Goal: Complete application form: Complete application form

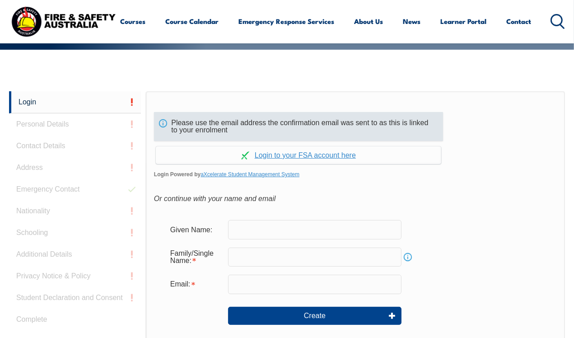
scroll to position [226, 0]
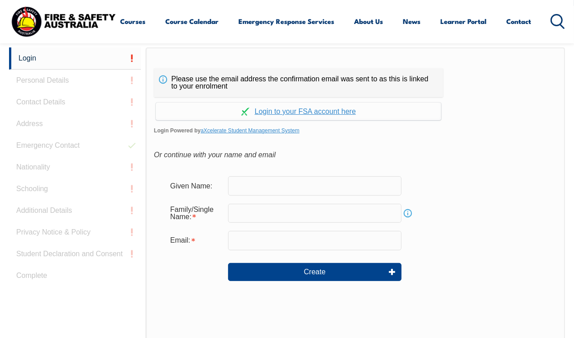
click at [267, 187] on input "text" at bounding box center [314, 185] width 173 height 19
type input "[PERSON_NAME]"
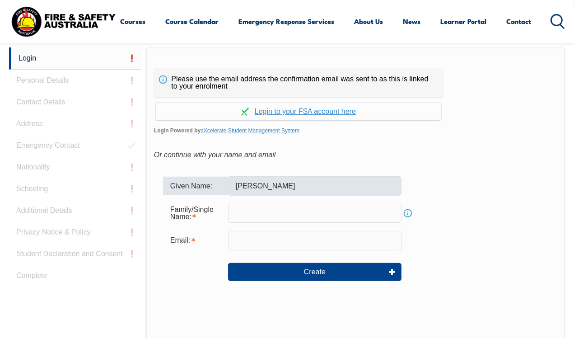
type input "Bateup"
type input "[EMAIL_ADDRESS][DOMAIN_NAME]"
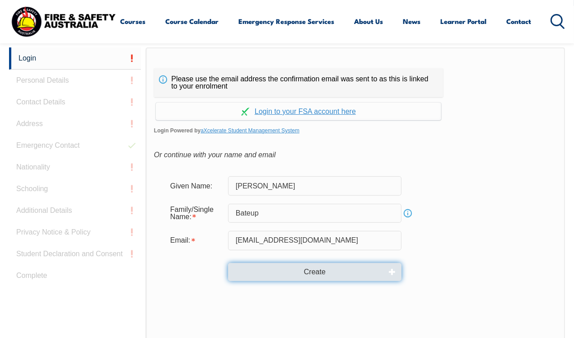
click at [318, 272] on button "Create" at bounding box center [314, 272] width 173 height 18
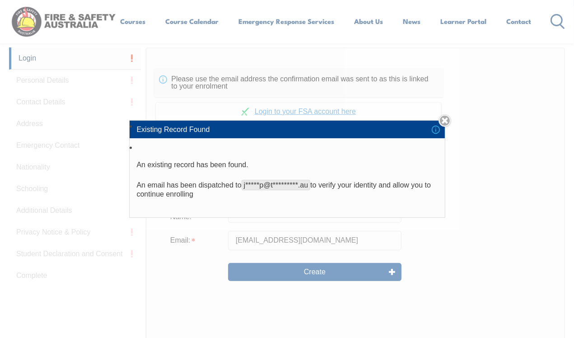
click at [340, 272] on div "Existing Record Found An existing record has been found. An email has been disp…" at bounding box center [287, 169] width 574 height 338
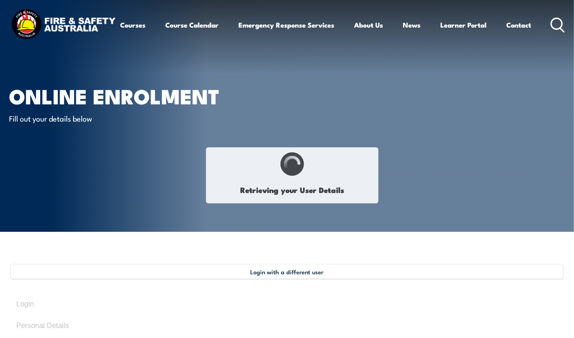
type input "[PERSON_NAME]"
type input "Bateup"
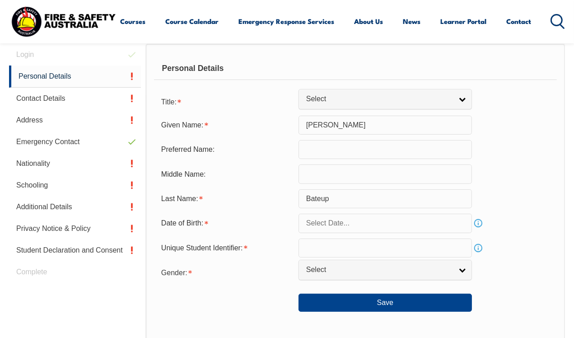
scroll to position [309, 0]
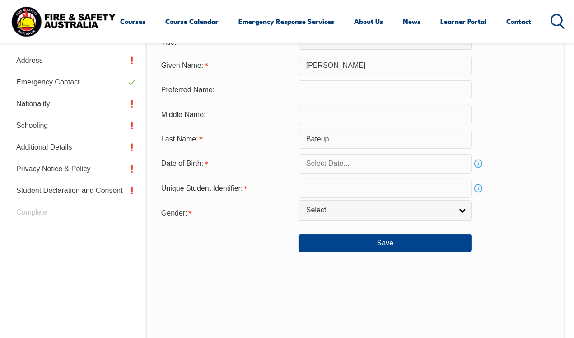
click at [353, 87] on input "text" at bounding box center [385, 89] width 173 height 19
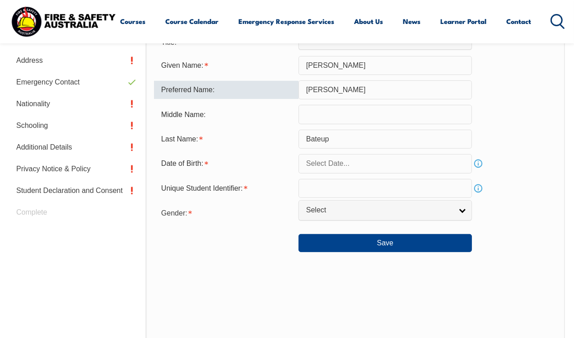
type input "[PERSON_NAME]"
click at [344, 124] on form "Title: Mr Mrs Ms Miss Other Select Given Name: Jerome Preferred Name: Jerome Mi…" at bounding box center [355, 143] width 403 height 220
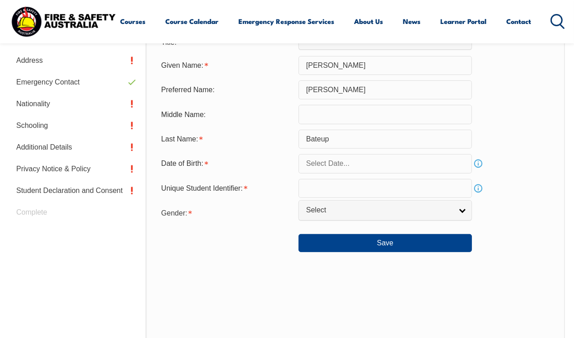
click at [348, 118] on input "text" at bounding box center [385, 114] width 173 height 19
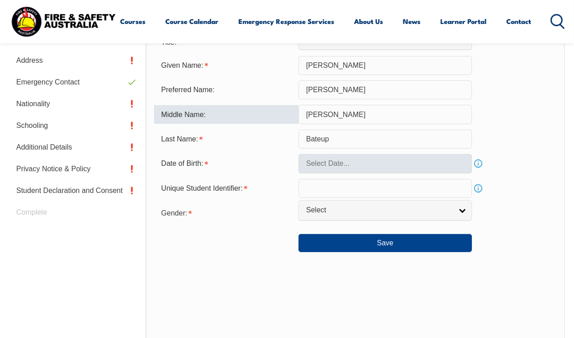
type input "Paul"
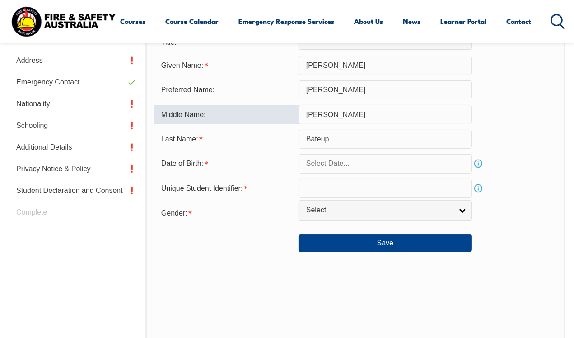
click at [347, 160] on input "text" at bounding box center [385, 163] width 173 height 19
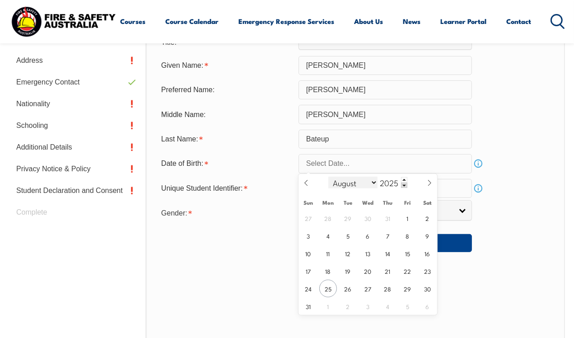
click at [371, 180] on select "January February March April May June July August September October November De…" at bounding box center [352, 183] width 49 height 12
select select "0"
click at [328, 177] on select "January February March April May June July August September October November De…" at bounding box center [352, 183] width 49 height 12
click at [404, 180] on span at bounding box center [404, 179] width 6 height 5
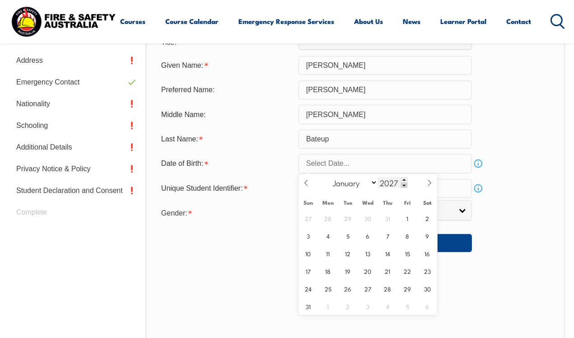
click at [403, 187] on span at bounding box center [404, 184] width 6 height 5
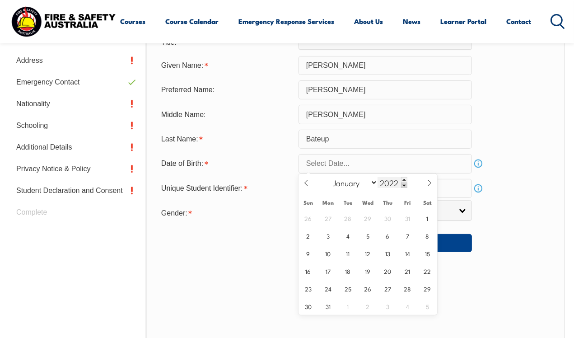
click at [403, 187] on span at bounding box center [404, 184] width 6 height 5
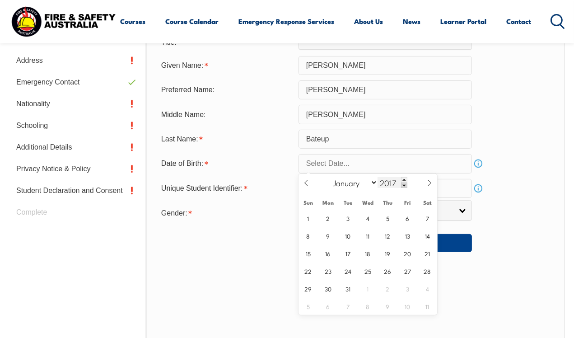
click at [403, 187] on span at bounding box center [404, 184] width 6 height 5
click at [402, 186] on span at bounding box center [404, 184] width 6 height 5
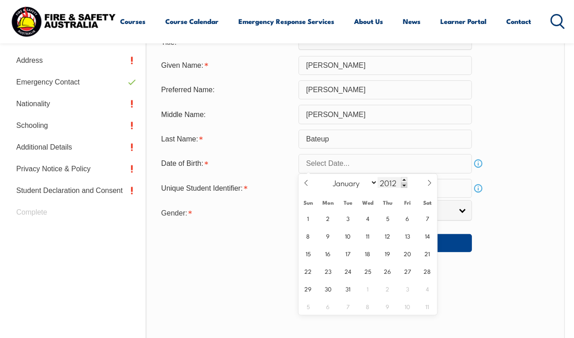
click at [402, 186] on span at bounding box center [404, 184] width 6 height 5
click at [391, 178] on input "2010" at bounding box center [393, 182] width 30 height 11
type input "1993"
click at [423, 253] on span "16" at bounding box center [428, 253] width 18 height 18
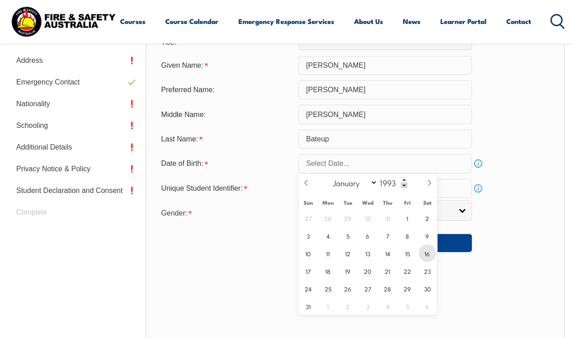
type input "January 16, 1993"
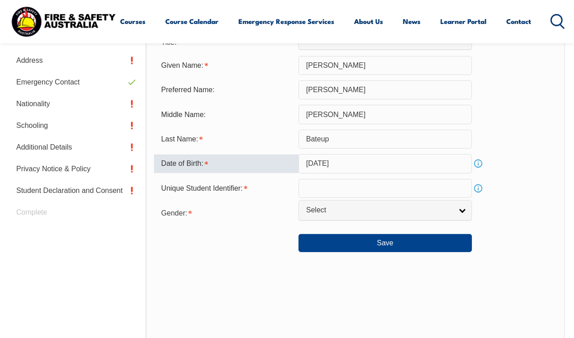
click at [325, 192] on input "text" at bounding box center [385, 188] width 173 height 19
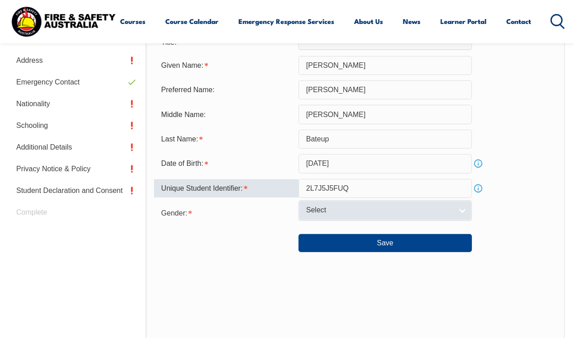
type input "2L7J5J5FUQ"
click at [354, 217] on link "Select" at bounding box center [385, 210] width 173 height 20
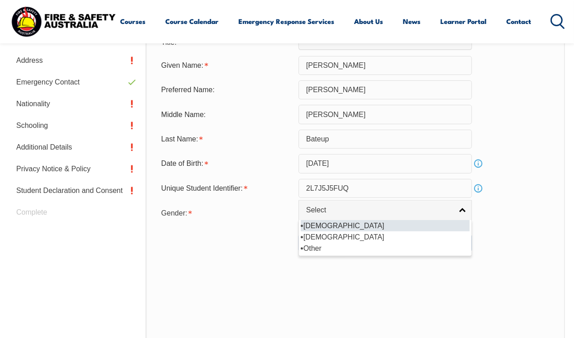
click at [330, 225] on li "[DEMOGRAPHIC_DATA]" at bounding box center [385, 225] width 169 height 11
select select "M"
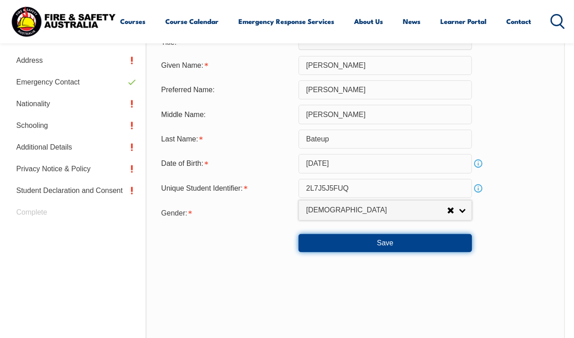
click at [369, 247] on button "Save" at bounding box center [385, 243] width 173 height 18
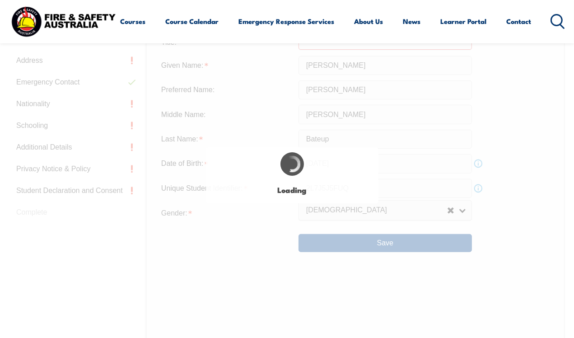
scroll to position [292, 0]
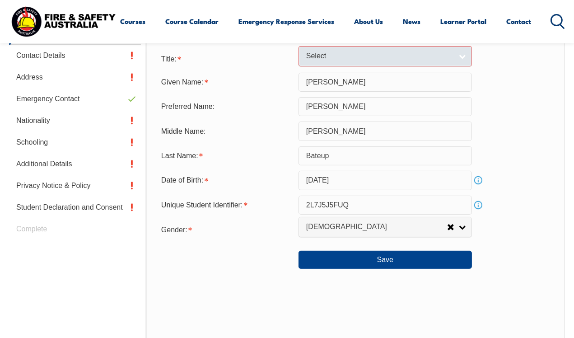
click at [466, 52] on link "Select" at bounding box center [385, 56] width 173 height 20
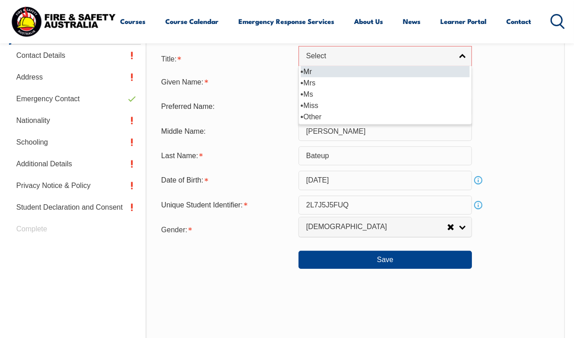
click at [360, 70] on li "Mr" at bounding box center [385, 71] width 169 height 11
select select "Mr"
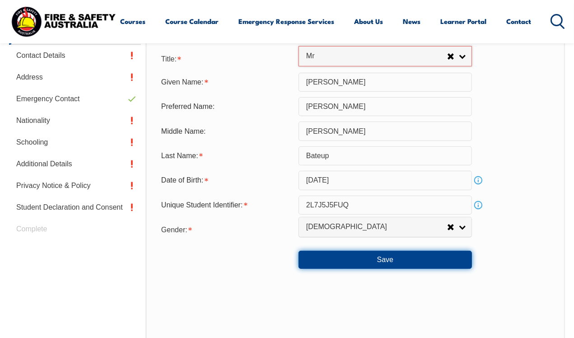
click at [397, 254] on button "Save" at bounding box center [385, 260] width 173 height 18
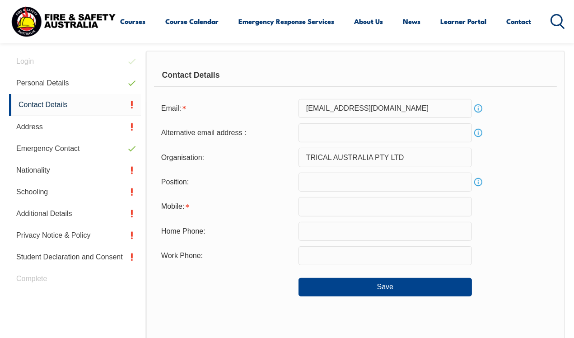
scroll to position [219, 0]
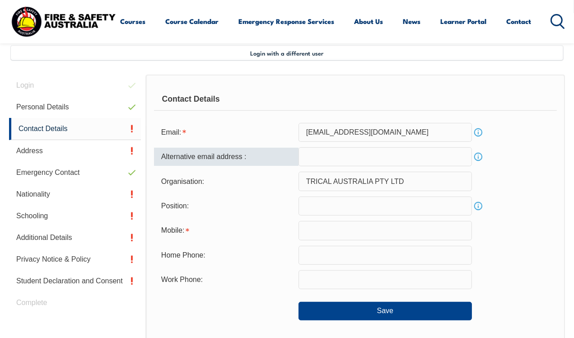
click at [349, 158] on input "email" at bounding box center [385, 156] width 173 height 19
type input "jeromebateup@gmail.com"
drag, startPoint x: 405, startPoint y: 159, endPoint x: 141, endPoint y: 147, distance: 264.1
click at [141, 147] on div "Login Personal Details Contact Details Address Emergency Contact Nationality Sc…" at bounding box center [287, 298] width 556 height 447
click at [361, 202] on input "text" at bounding box center [385, 205] width 173 height 19
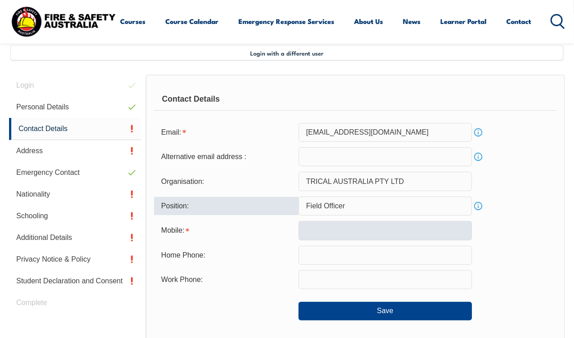
type input "Field Officer"
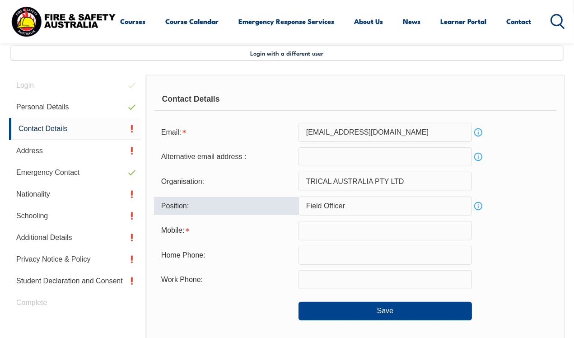
click at [346, 234] on input "text" at bounding box center [385, 230] width 173 height 19
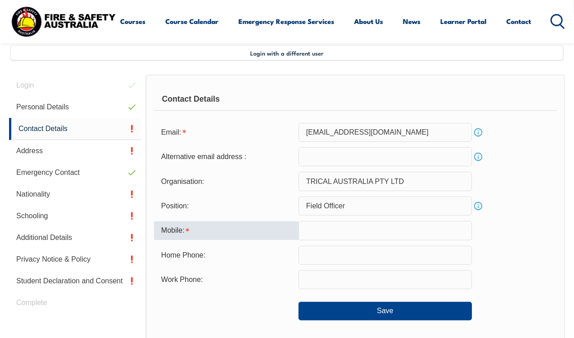
type input "0400725929"
click at [317, 255] on input "text" at bounding box center [385, 255] width 173 height 19
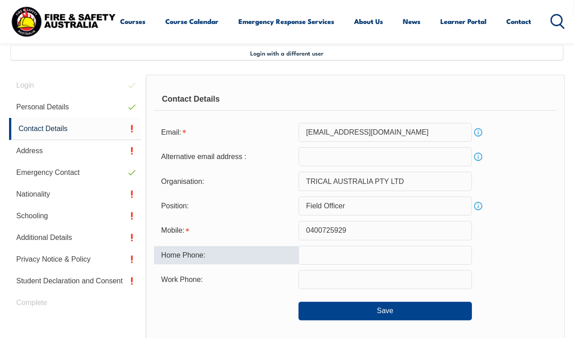
click at [328, 276] on input "text" at bounding box center [385, 279] width 173 height 19
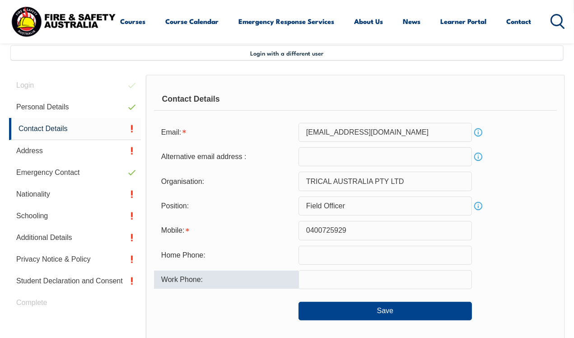
type input "0400725929"
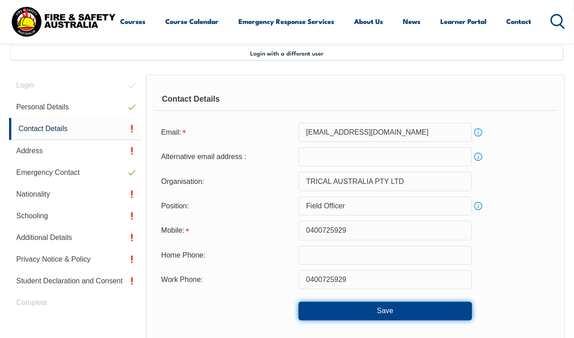
click at [400, 309] on button "Save" at bounding box center [385, 311] width 173 height 18
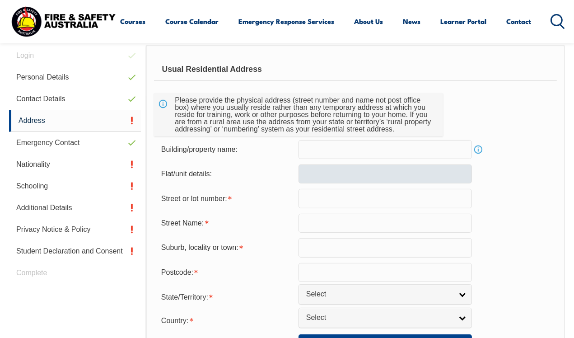
scroll to position [264, 0]
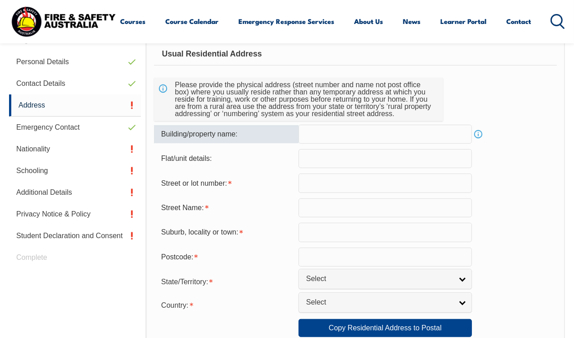
click at [367, 133] on input "text" at bounding box center [385, 134] width 173 height 19
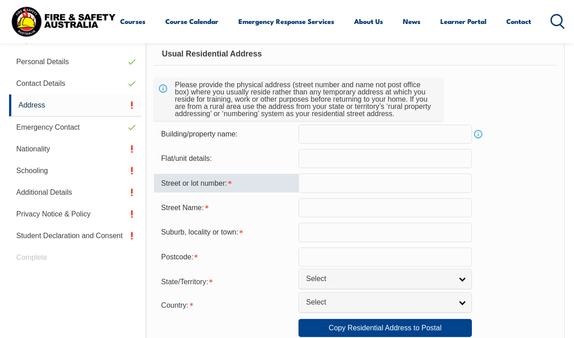
click at [344, 179] on input "text" at bounding box center [385, 182] width 173 height 19
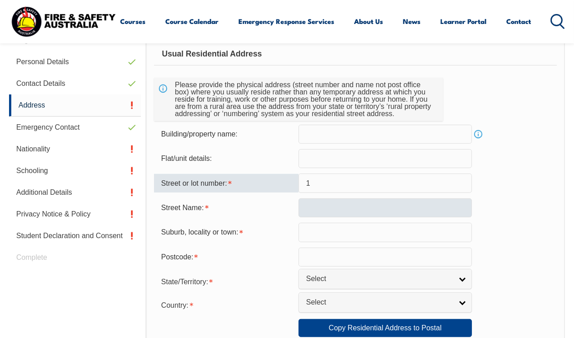
type input "1"
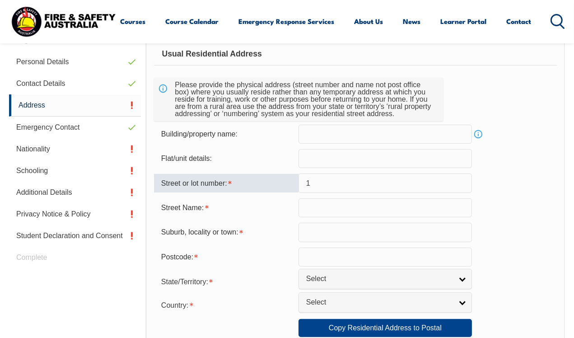
click at [329, 204] on input "text" at bounding box center [385, 207] width 173 height 19
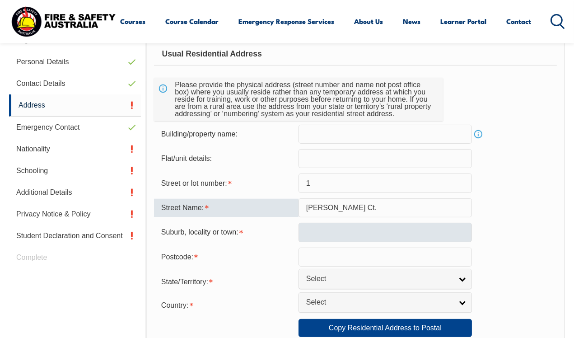
type input "Burton Ct."
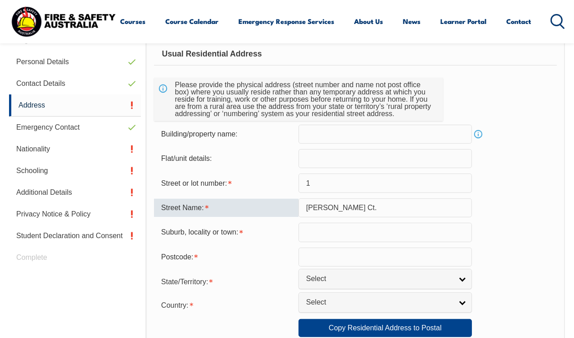
click at [332, 230] on input "text" at bounding box center [385, 232] width 173 height 19
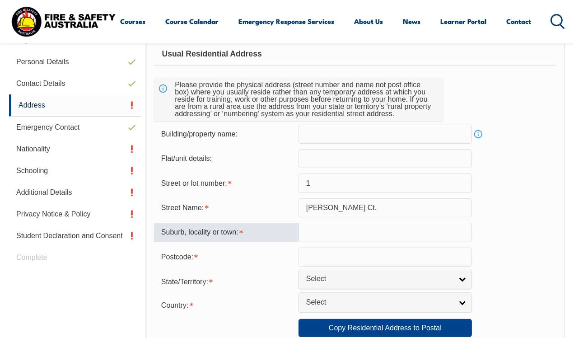
type input "BAYSWATER"
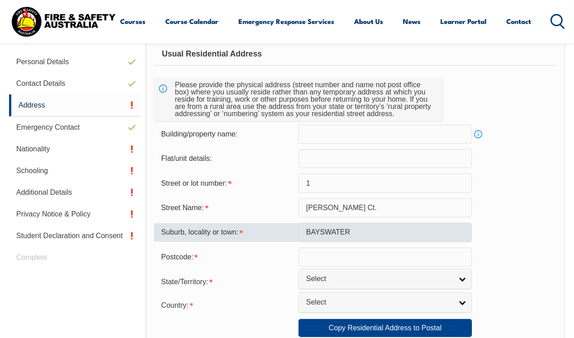
type input "3153"
select select "1101"
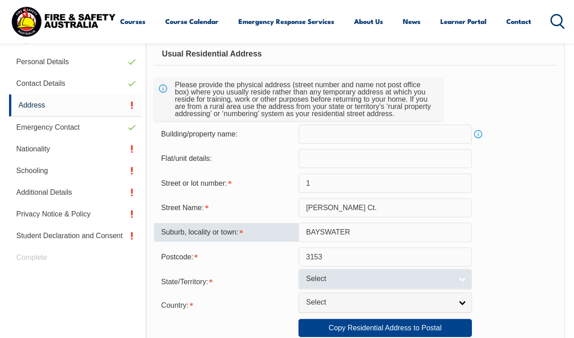
click at [462, 274] on link "Select" at bounding box center [385, 279] width 173 height 20
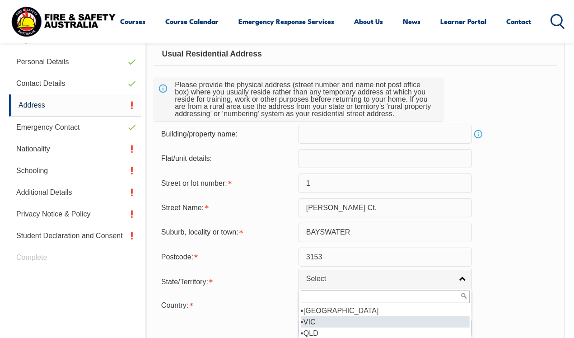
click at [350, 321] on li "VIC" at bounding box center [385, 321] width 169 height 11
select select "VIC"
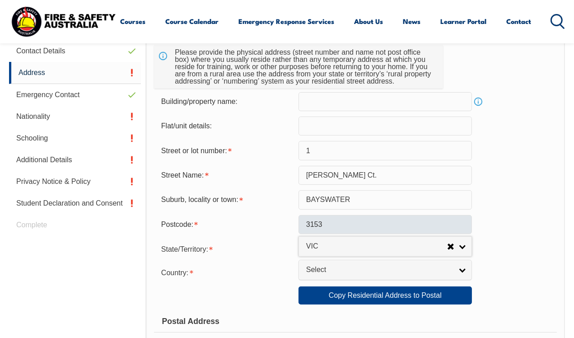
scroll to position [354, 0]
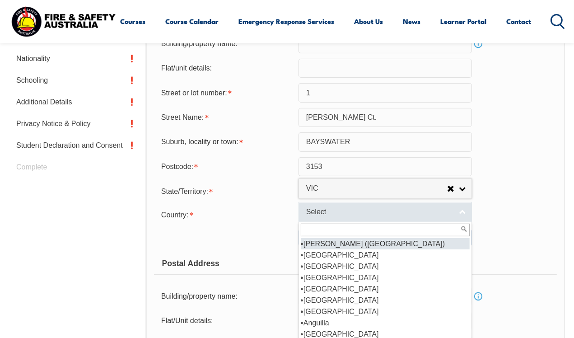
click at [372, 204] on link "Select" at bounding box center [385, 212] width 173 height 20
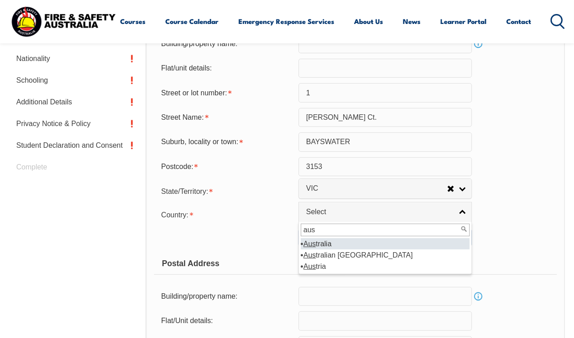
type input "aus"
click at [307, 243] on em "Aus" at bounding box center [310, 244] width 13 height 8
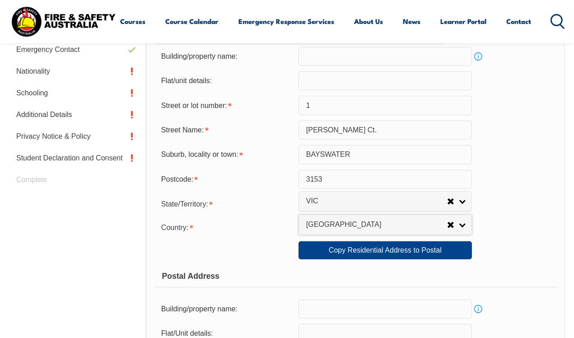
scroll to position [309, 0]
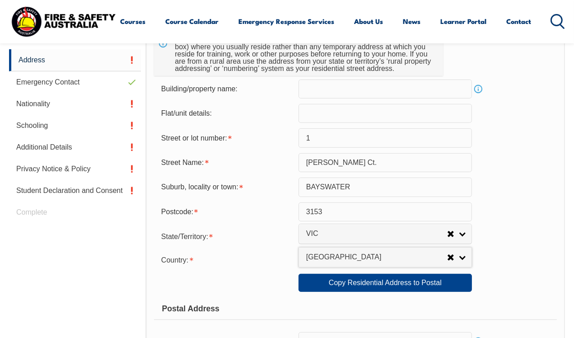
click at [345, 141] on input "1" at bounding box center [385, 137] width 173 height 19
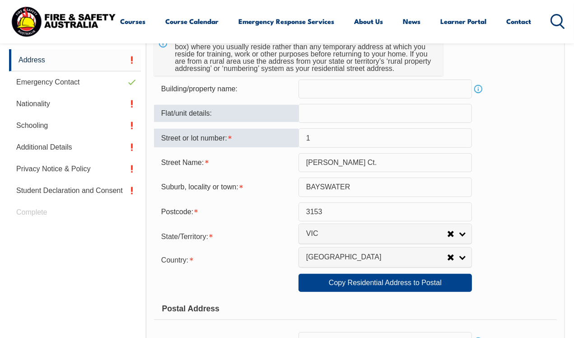
drag, startPoint x: 354, startPoint y: 141, endPoint x: 205, endPoint y: 121, distance: 150.0
click at [205, 121] on form "Usual Residential Address Please provide the physical address (street number an…" at bounding box center [355, 287] width 403 height 579
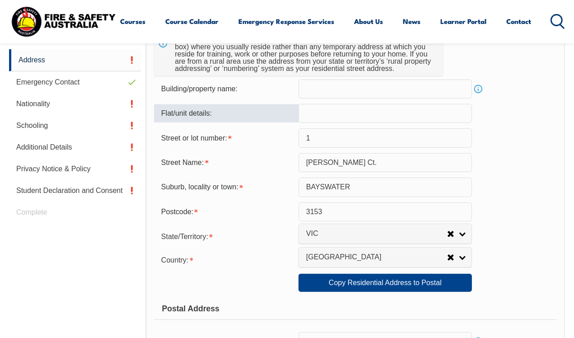
click at [351, 117] on input "text" at bounding box center [385, 113] width 173 height 19
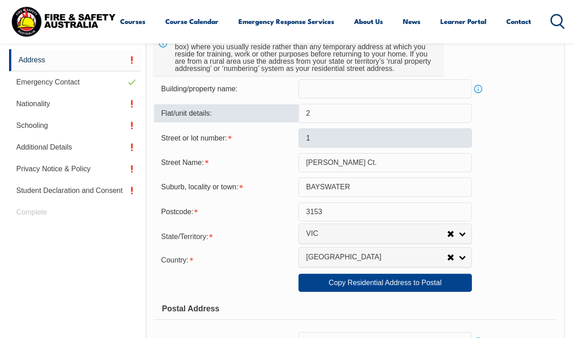
type input "2/2"
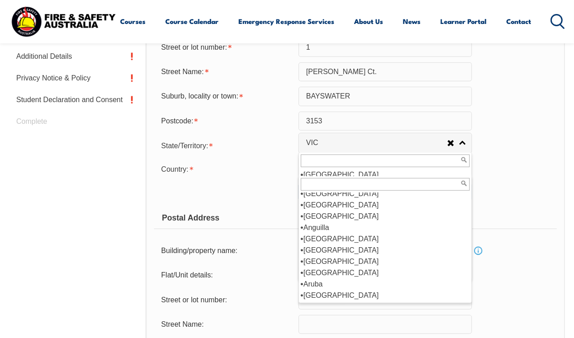
scroll to position [376, 0]
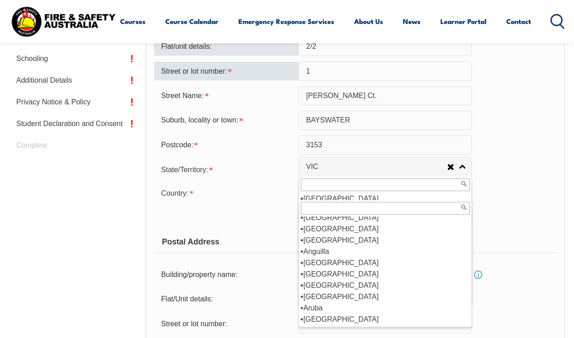
click at [326, 70] on input "1" at bounding box center [385, 70] width 173 height 19
type input "1"
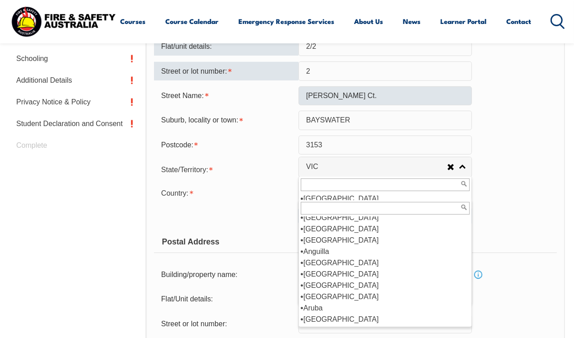
type input "2"
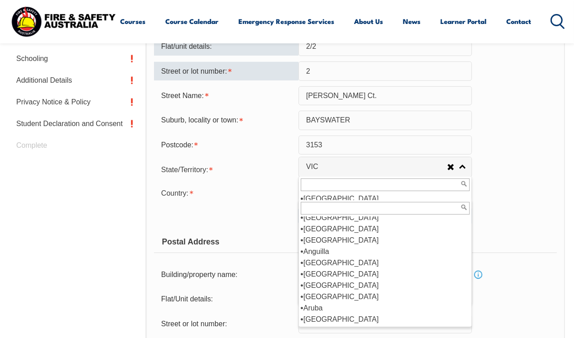
click at [305, 98] on input "Burton Ct." at bounding box center [385, 95] width 173 height 19
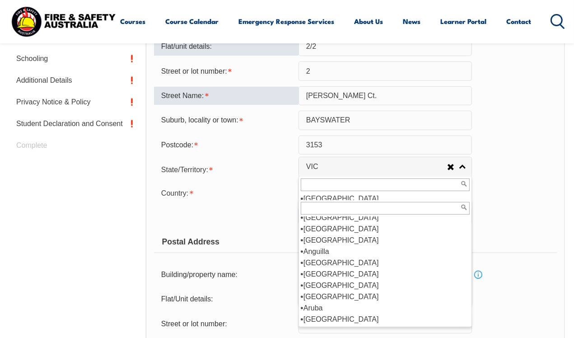
drag, startPoint x: 344, startPoint y: 97, endPoint x: 281, endPoint y: 83, distance: 64.0
click at [282, 84] on form "Usual Residential Address Please provide the physical address (street number an…" at bounding box center [355, 220] width 403 height 579
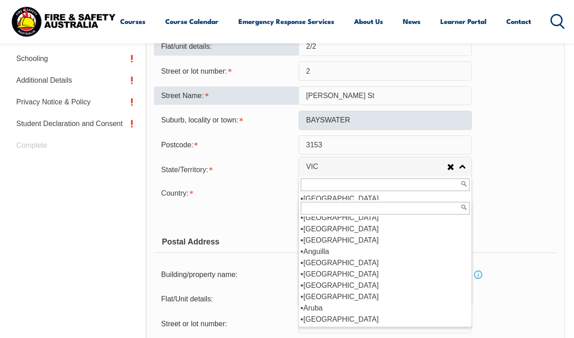
type input "Nielson St"
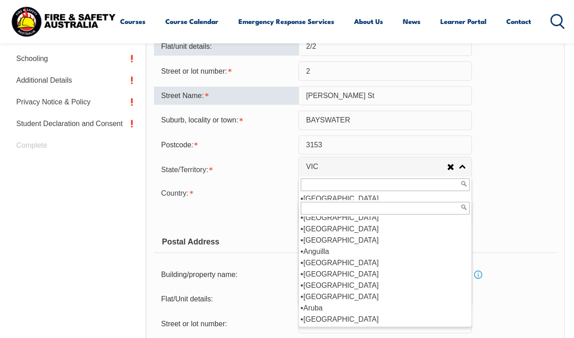
click at [354, 122] on input "BAYSWATER" at bounding box center [385, 120] width 173 height 19
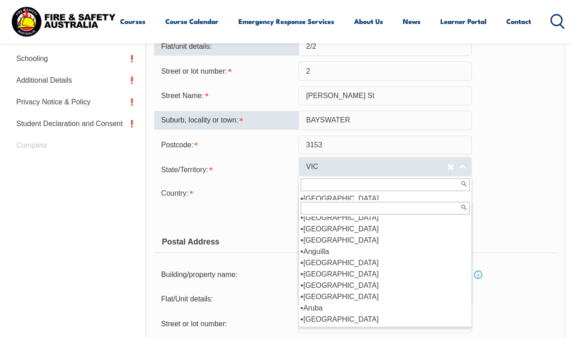
click at [307, 168] on span "VIC" at bounding box center [376, 166] width 141 height 9
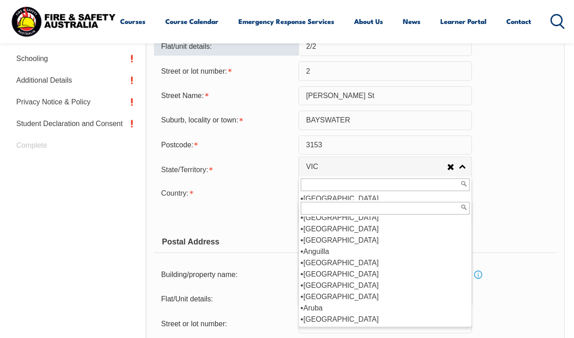
drag, startPoint x: 276, startPoint y: 202, endPoint x: 280, endPoint y: 206, distance: 5.5
click at [276, 202] on form "Usual Residential Address Please provide the physical address (street number an…" at bounding box center [355, 220] width 403 height 579
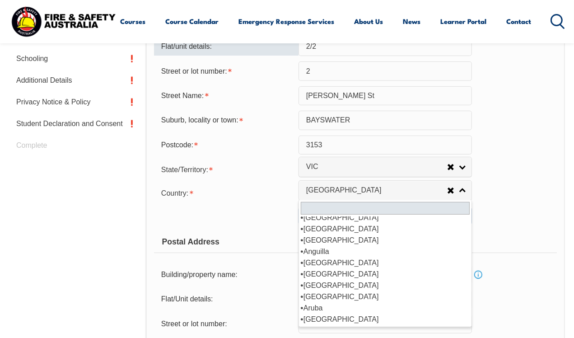
scroll to position [45, 0]
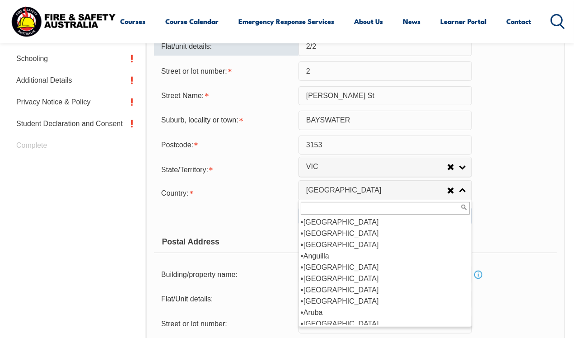
click at [488, 223] on div "Copy Residential Address to Postal: Copy Residential Address to Postal" at bounding box center [355, 216] width 403 height 18
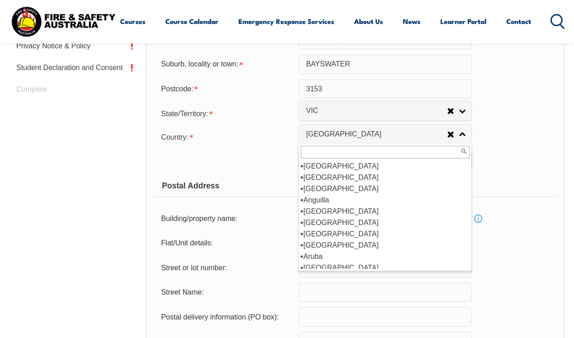
scroll to position [511, 0]
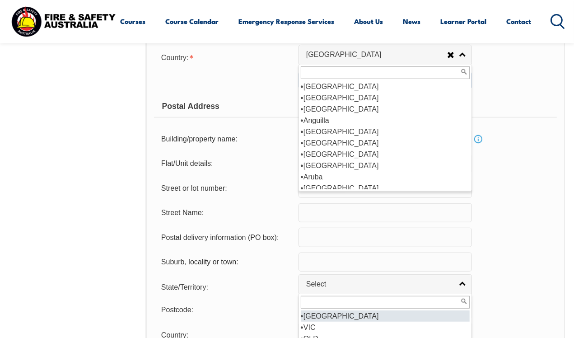
click at [269, 198] on form "Usual Residential Address Please provide the physical address (street number an…" at bounding box center [355, 84] width 403 height 579
click at [308, 233] on input "text" at bounding box center [385, 237] width 173 height 19
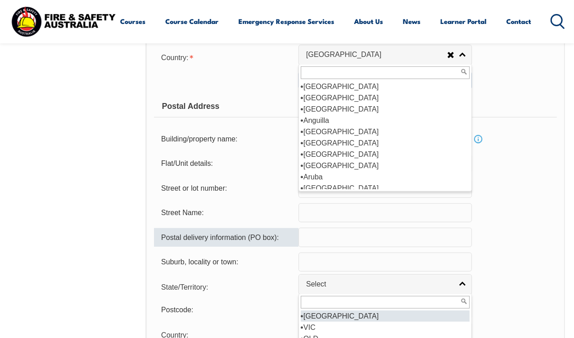
scroll to position [50, 0]
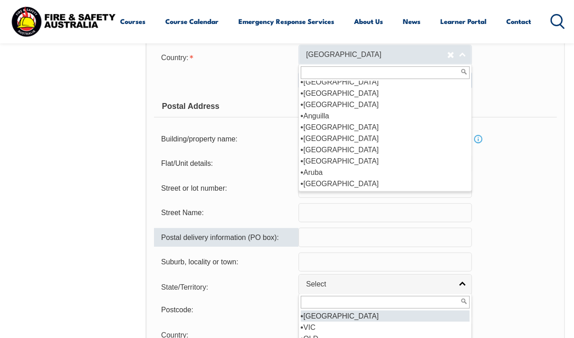
click at [386, 56] on span "[GEOGRAPHIC_DATA]" at bounding box center [376, 54] width 141 height 9
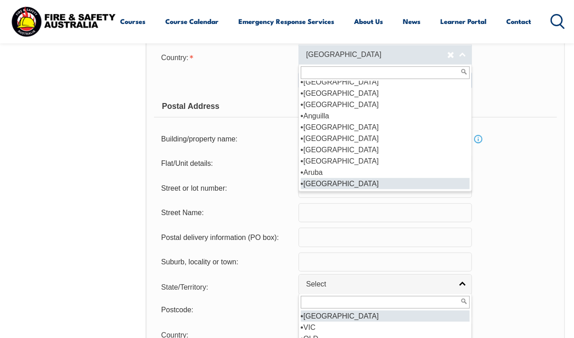
select select
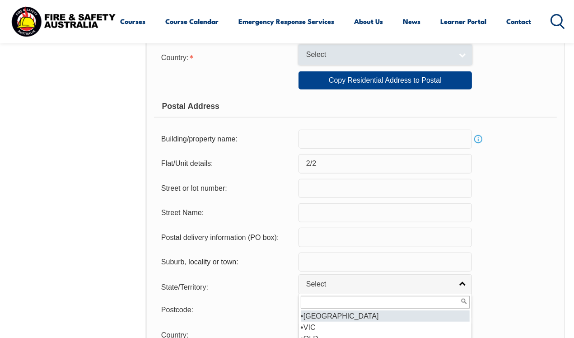
click at [371, 59] on span "Select" at bounding box center [376, 54] width 141 height 9
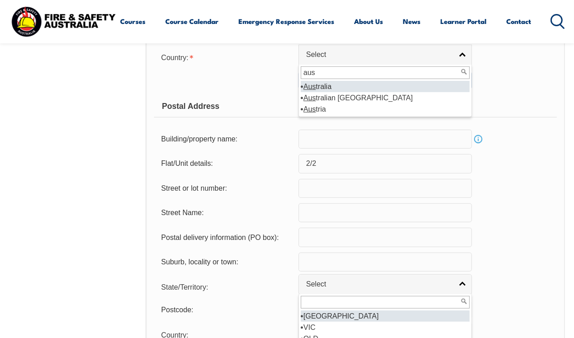
type input "aus"
click at [329, 87] on li "Aus tralia" at bounding box center [385, 86] width 169 height 11
select select "1101"
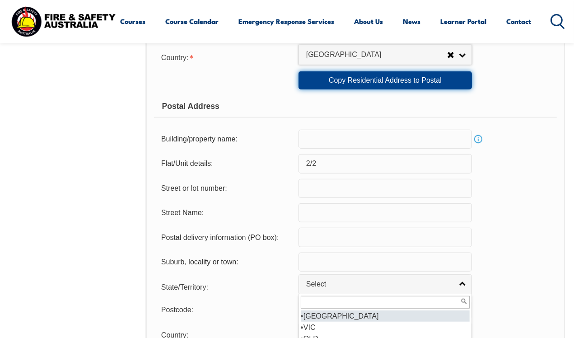
click at [378, 82] on link "Copy Residential Address to Postal" at bounding box center [385, 80] width 173 height 18
type input "2"
type input "Nielson St"
type input "BAYSWATER"
select select "VIC"
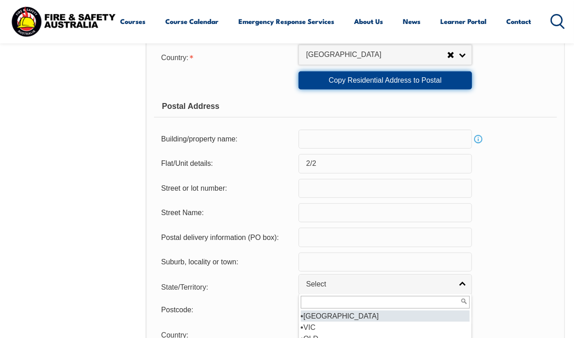
type input "3153"
select select "1101"
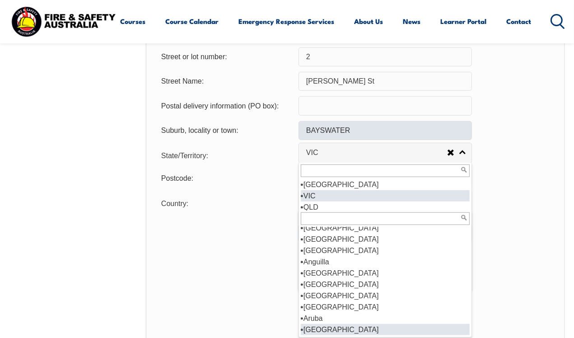
scroll to position [647, 0]
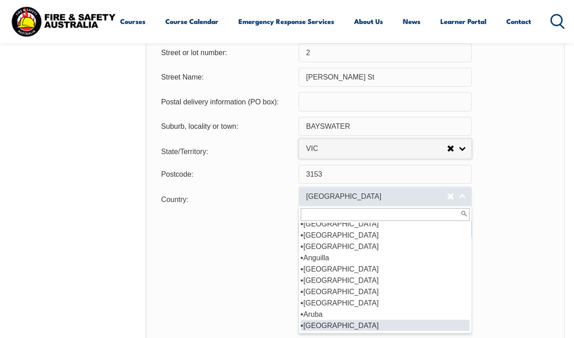
click at [334, 194] on span "[GEOGRAPHIC_DATA]" at bounding box center [376, 196] width 141 height 9
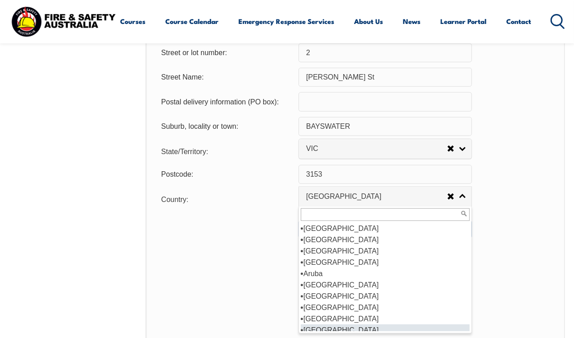
scroll to position [136, 0]
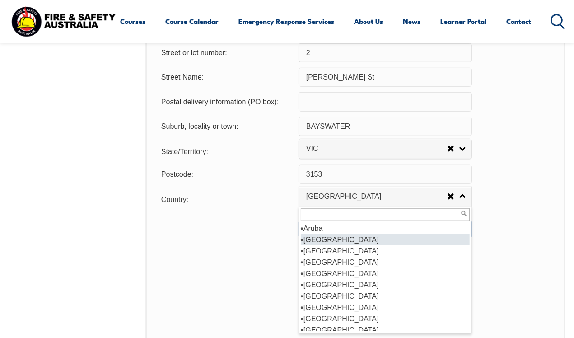
click at [323, 235] on li "[GEOGRAPHIC_DATA]" at bounding box center [385, 239] width 169 height 11
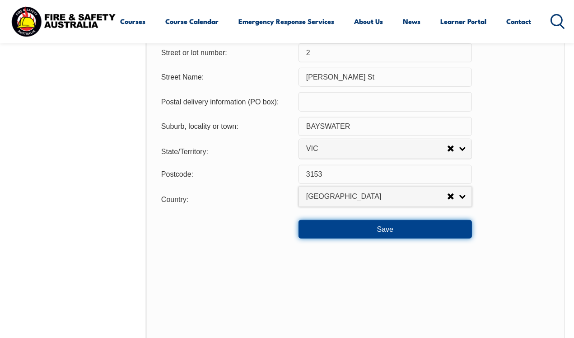
click at [388, 224] on button "Save" at bounding box center [385, 229] width 173 height 18
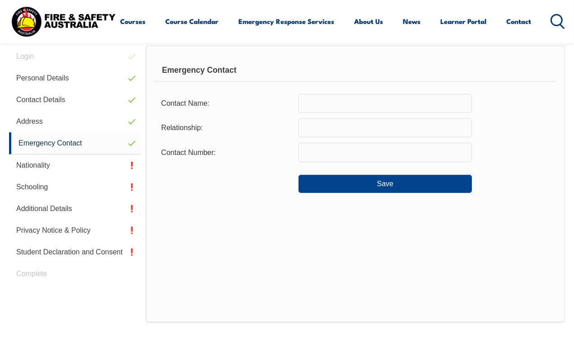
scroll to position [219, 0]
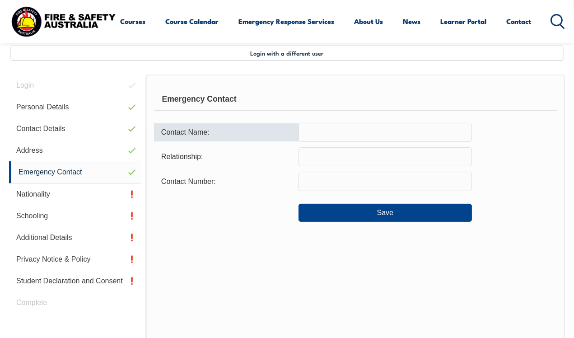
click at [329, 135] on input "text" at bounding box center [385, 132] width 173 height 19
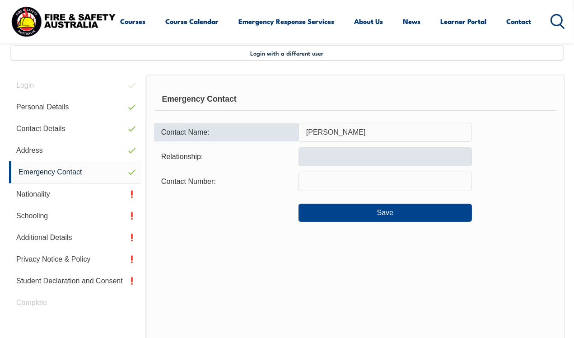
type input "Lauren Watson"
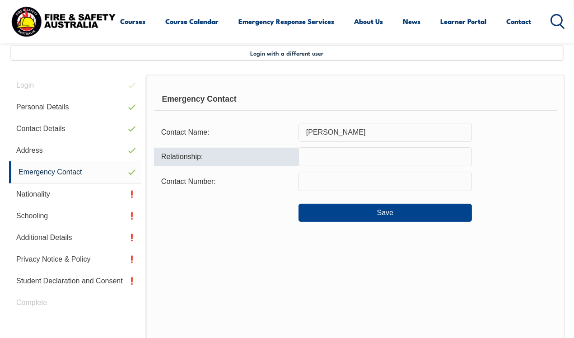
click at [327, 154] on input "text" at bounding box center [385, 156] width 173 height 19
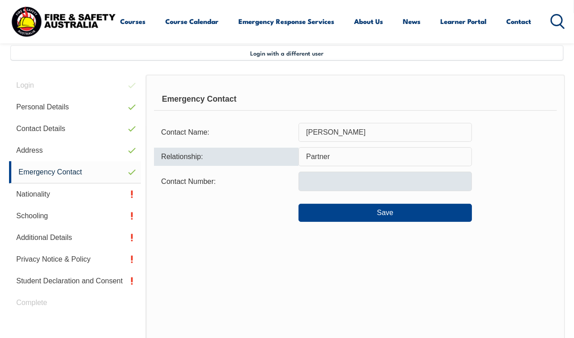
type input "Partner"
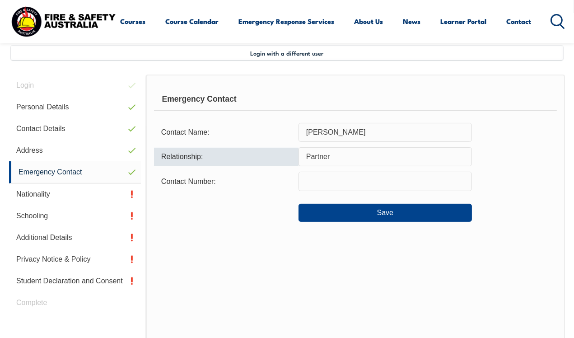
click at [331, 187] on input "text" at bounding box center [385, 181] width 173 height 19
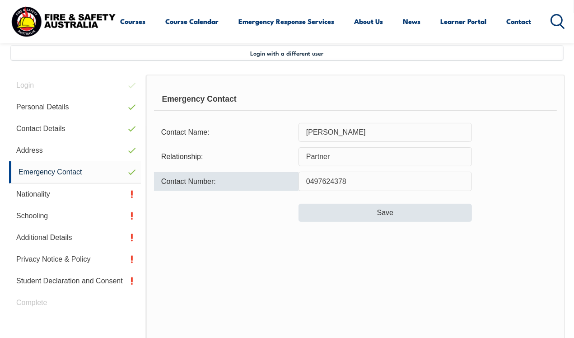
type input "0497624378"
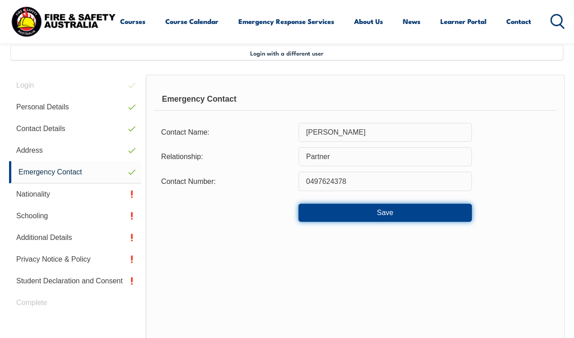
click at [328, 217] on button "Save" at bounding box center [385, 213] width 173 height 18
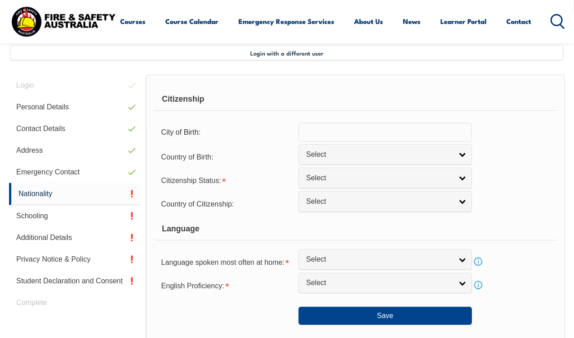
click at [334, 126] on input "text" at bounding box center [385, 132] width 173 height 19
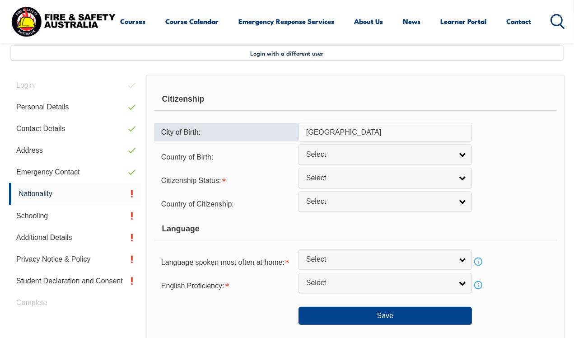
type input "Wellington"
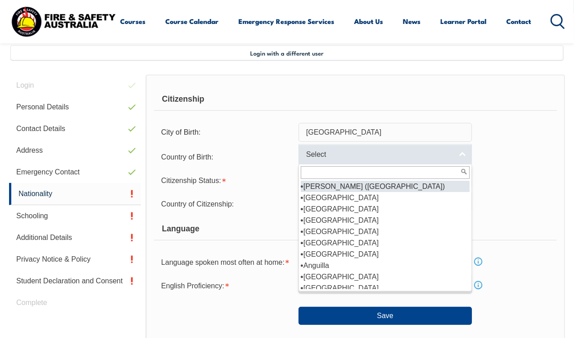
click at [359, 155] on span "Select" at bounding box center [379, 154] width 146 height 9
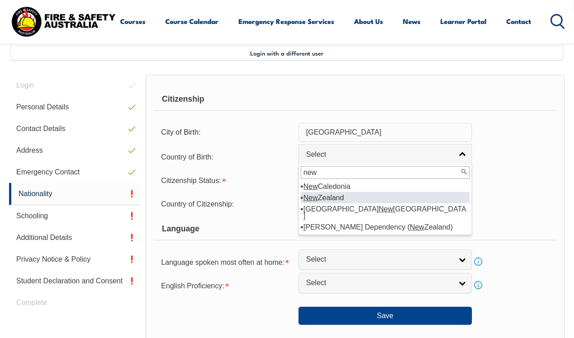
type input "new"
click at [333, 194] on li "New Zealand" at bounding box center [385, 197] width 169 height 11
select select "1201"
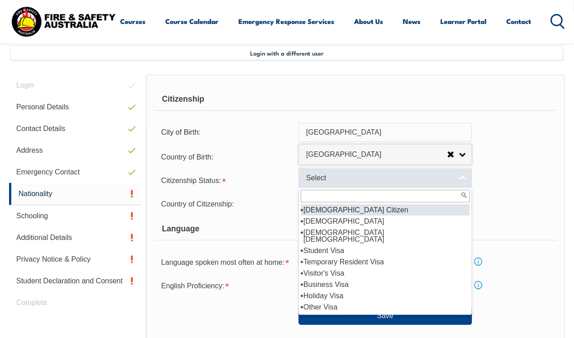
click at [332, 182] on link "Select" at bounding box center [385, 178] width 173 height 20
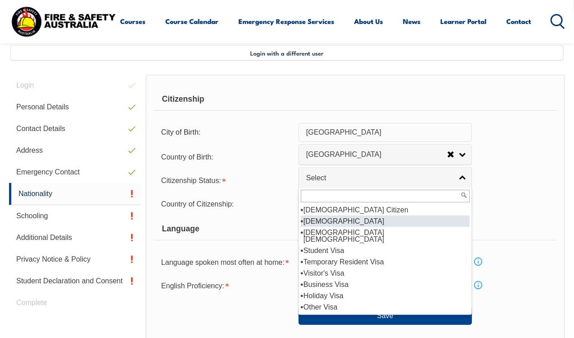
click at [336, 224] on li "[DEMOGRAPHIC_DATA]" at bounding box center [385, 220] width 169 height 11
select select "2"
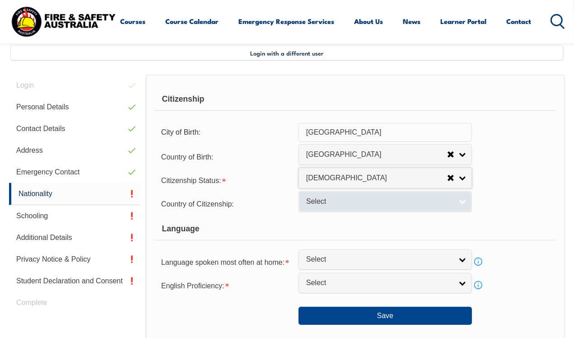
click at [331, 203] on span "Select" at bounding box center [379, 201] width 146 height 9
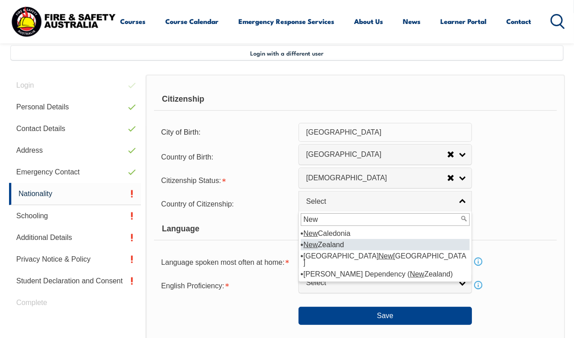
type input "New"
click at [334, 242] on li "New Zealand" at bounding box center [385, 244] width 169 height 11
select select "1201"
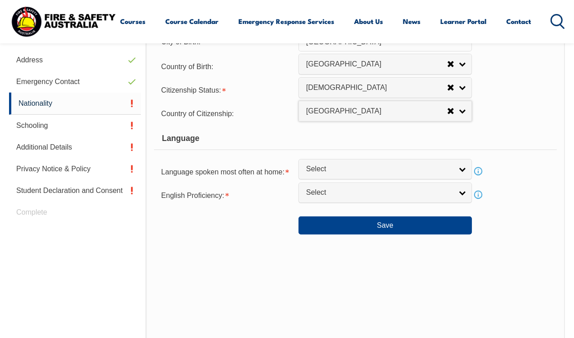
scroll to position [264, 0]
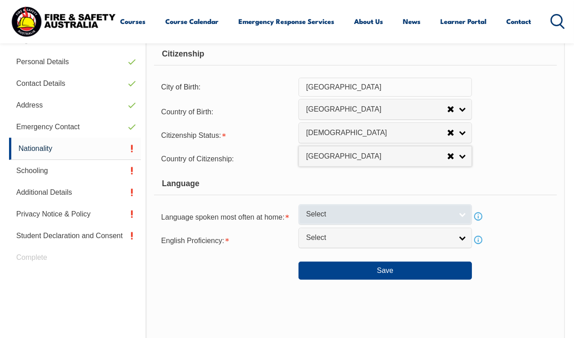
click at [359, 219] on link "Select" at bounding box center [385, 214] width 173 height 20
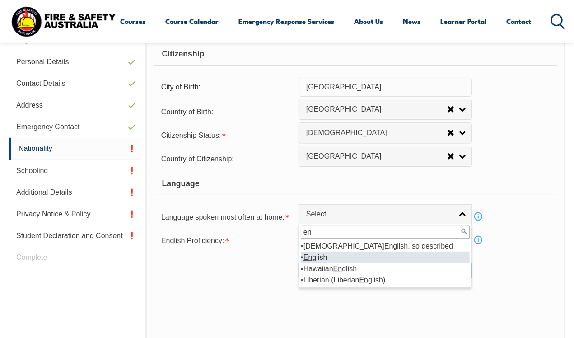
type input "en"
click at [326, 254] on li "En glish" at bounding box center [385, 257] width 169 height 11
select select "1201"
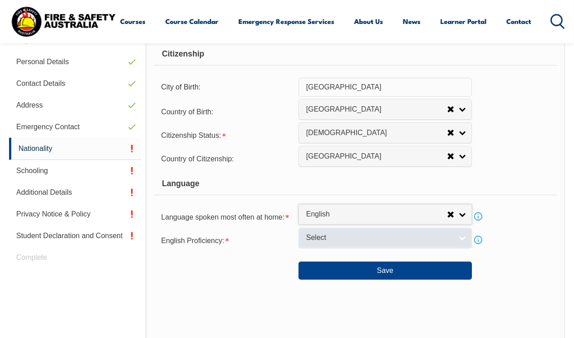
click at [348, 233] on span "Select" at bounding box center [379, 237] width 146 height 9
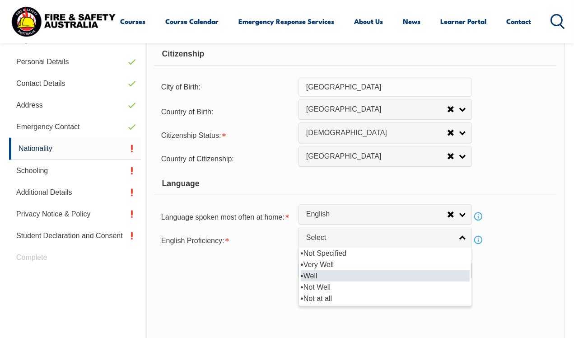
click at [337, 276] on li "Well" at bounding box center [385, 275] width 169 height 11
select select "2"
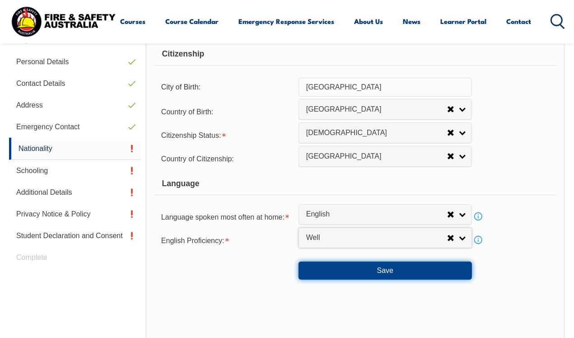
click at [376, 272] on button "Save" at bounding box center [385, 271] width 173 height 18
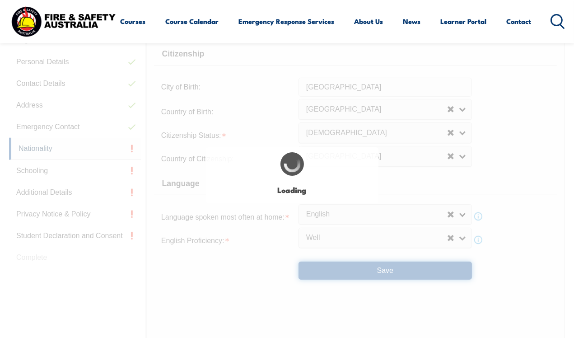
select select "false"
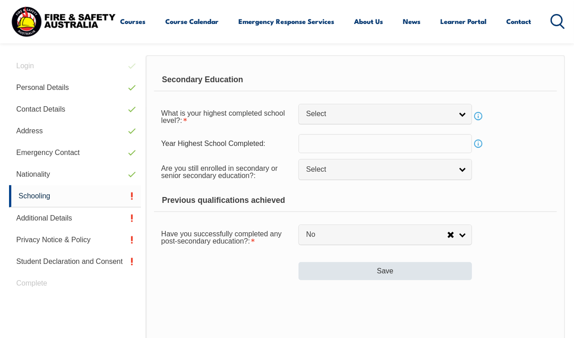
scroll to position [219, 0]
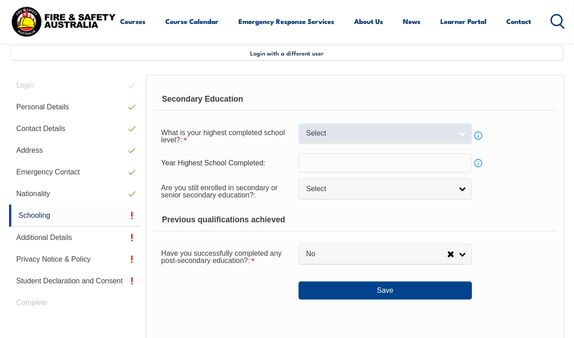
click at [457, 135] on link "Select" at bounding box center [385, 133] width 173 height 20
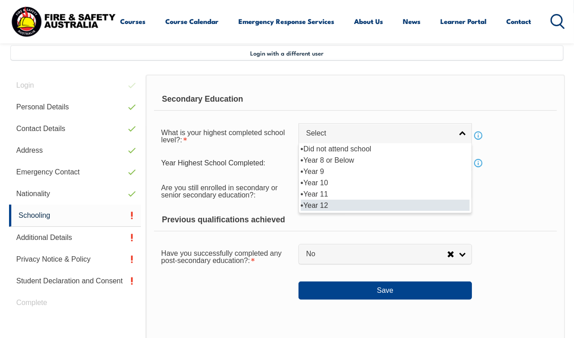
click at [357, 204] on li "Year 12" at bounding box center [385, 205] width 169 height 11
select select "12"
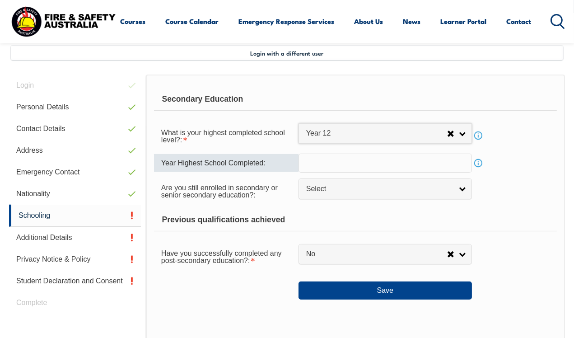
click at [333, 164] on input "text" at bounding box center [385, 163] width 173 height 19
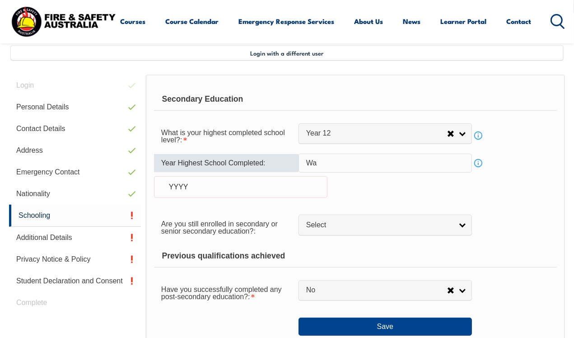
type input "W"
click at [267, 179] on div "YYYY" at bounding box center [240, 187] width 173 height 22
click at [210, 183] on div "YYYY" at bounding box center [240, 187] width 173 height 22
click at [190, 185] on div "YYYY" at bounding box center [240, 187] width 173 height 22
click at [372, 155] on input "text" at bounding box center [385, 163] width 173 height 19
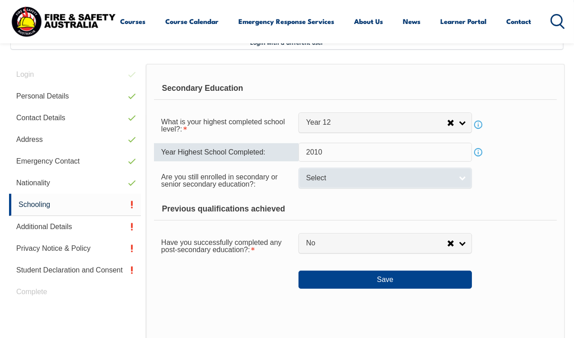
scroll to position [264, 0]
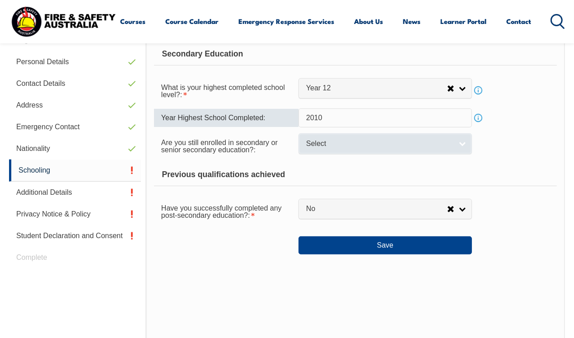
type input "2010"
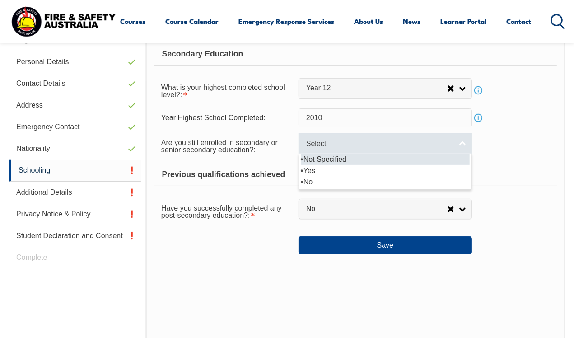
click at [369, 144] on span "Select" at bounding box center [379, 143] width 146 height 9
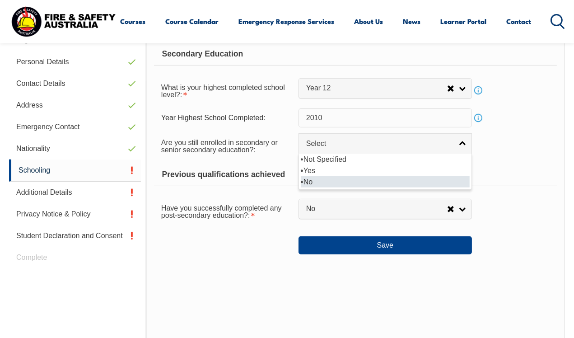
click at [343, 182] on li "No" at bounding box center [385, 181] width 169 height 11
select select "false"
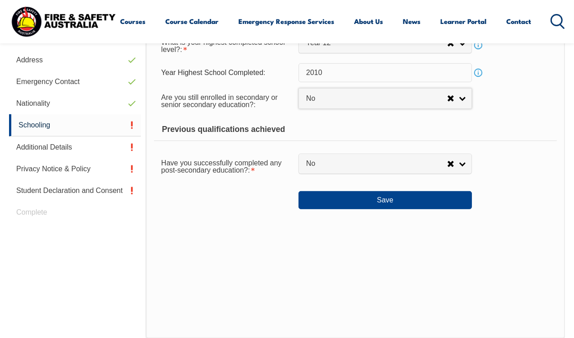
scroll to position [309, 0]
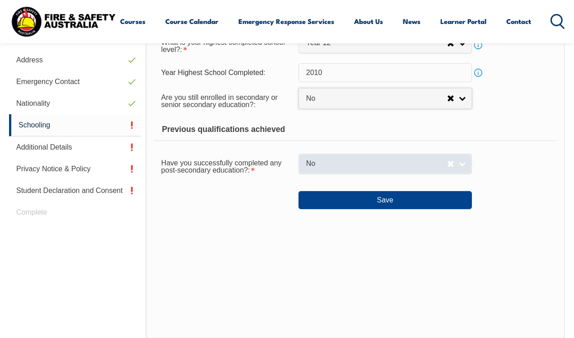
click at [386, 165] on span "No" at bounding box center [376, 163] width 141 height 9
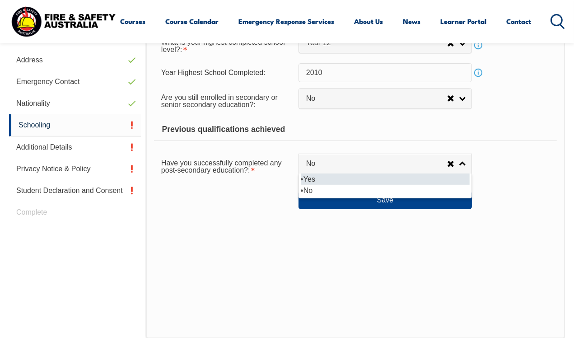
click at [379, 181] on li "Yes" at bounding box center [385, 178] width 169 height 11
select select "true"
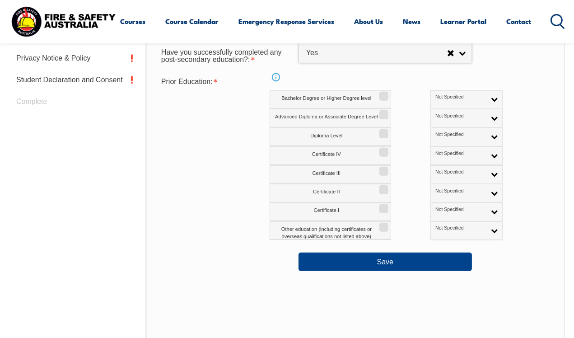
scroll to position [399, 0]
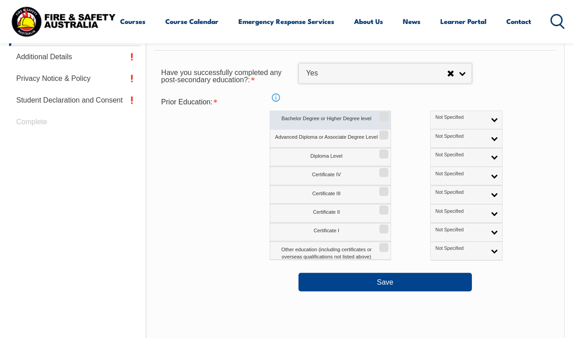
click at [385, 113] on input "Bachelor Degree or Higher Degree level" at bounding box center [382, 113] width 5 height 1
checkbox input "true"
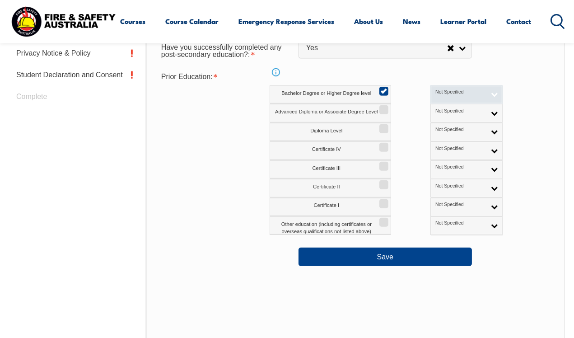
scroll to position [444, 0]
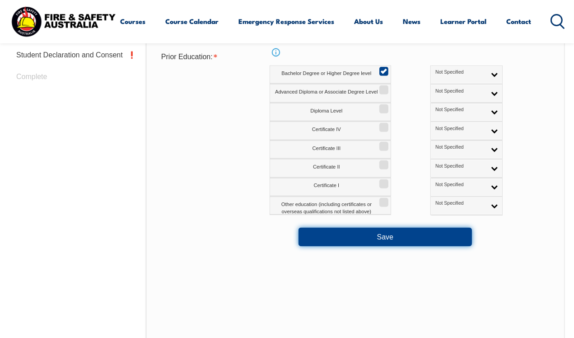
click at [399, 232] on button "Save" at bounding box center [385, 237] width 173 height 18
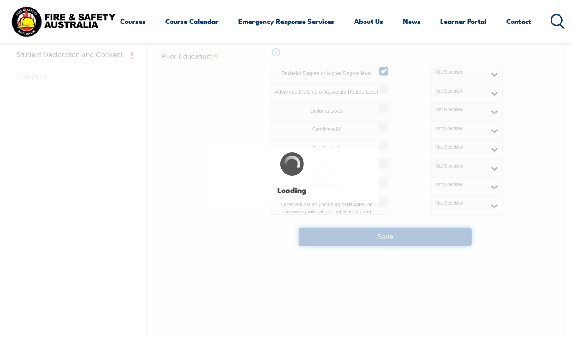
select select "false"
select select "true"
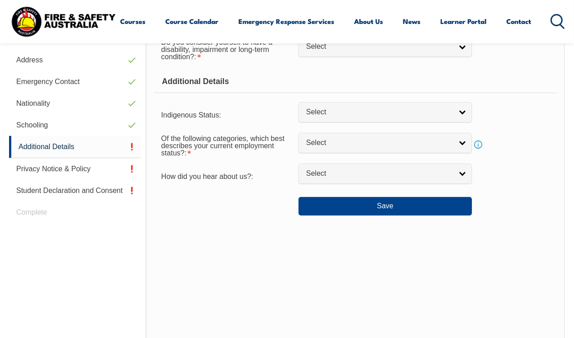
scroll to position [219, 0]
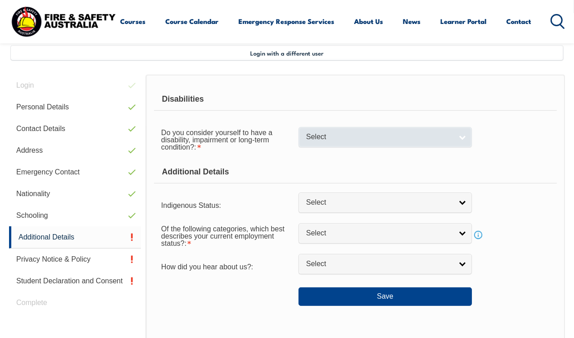
click at [460, 134] on link "Select" at bounding box center [385, 137] width 173 height 20
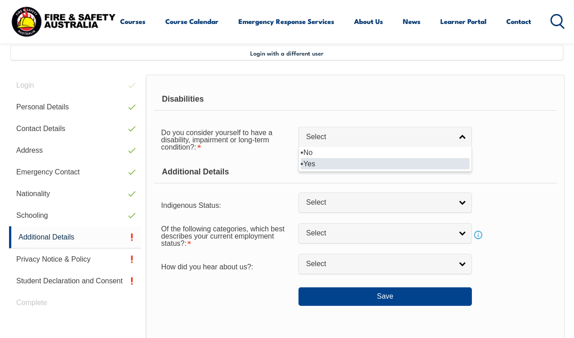
click at [332, 158] on li "Yes" at bounding box center [385, 163] width 169 height 11
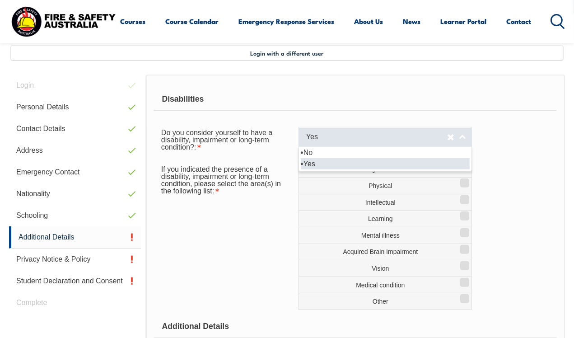
click at [421, 135] on span "Yes" at bounding box center [376, 136] width 141 height 9
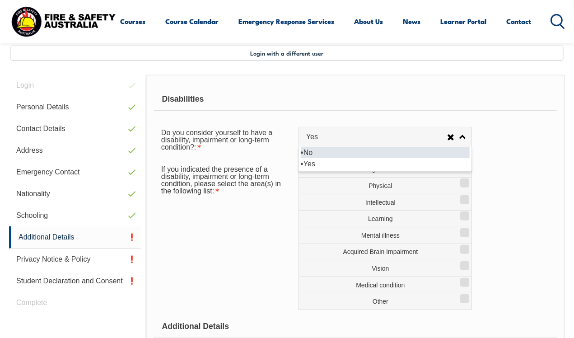
click at [332, 151] on li "No" at bounding box center [385, 152] width 169 height 11
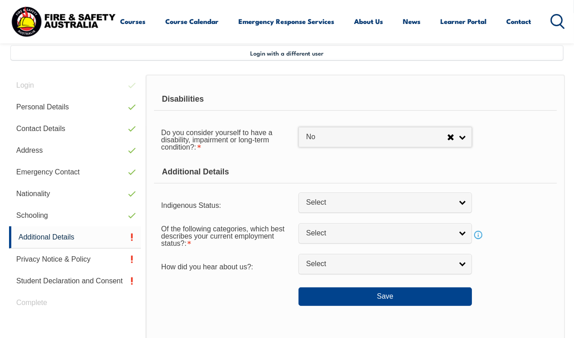
select select "false"
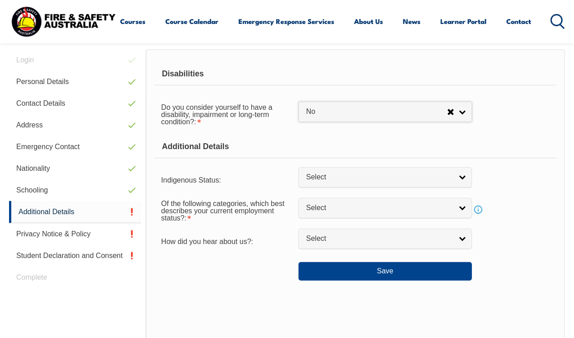
scroll to position [309, 0]
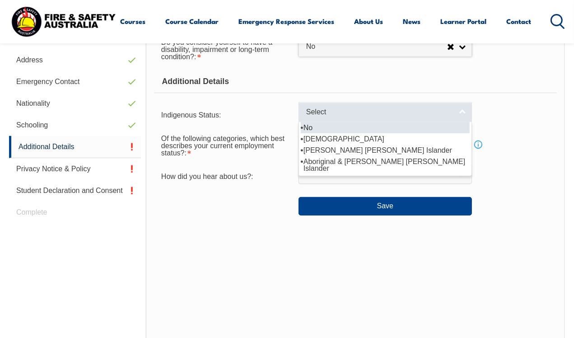
click at [425, 116] on span "Select" at bounding box center [379, 112] width 146 height 9
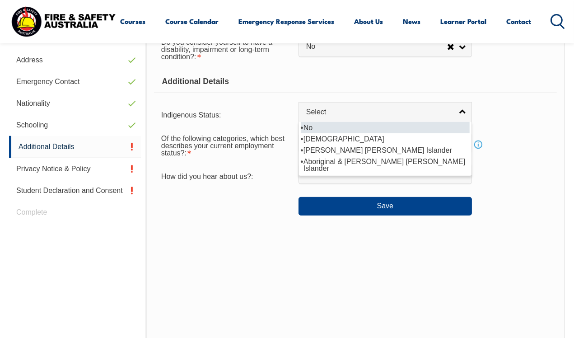
click at [362, 129] on li "No" at bounding box center [385, 127] width 169 height 11
select select "4"
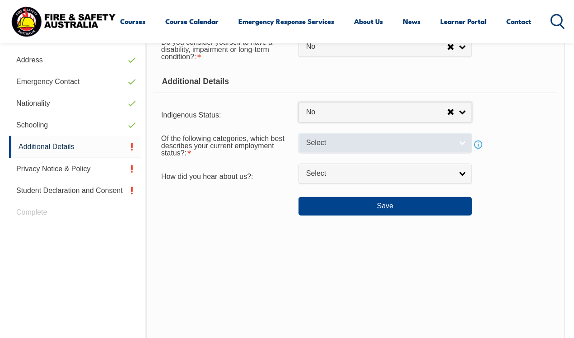
click at [371, 140] on span "Select" at bounding box center [379, 142] width 146 height 9
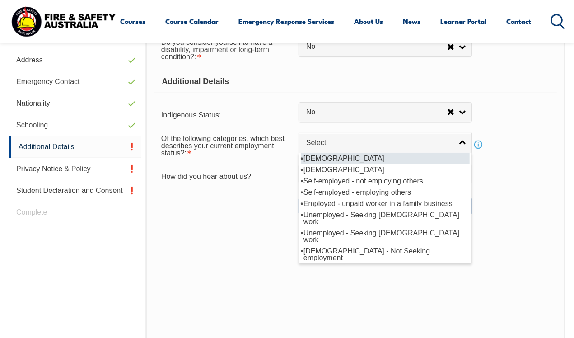
click at [363, 158] on li "[DEMOGRAPHIC_DATA]" at bounding box center [385, 158] width 169 height 11
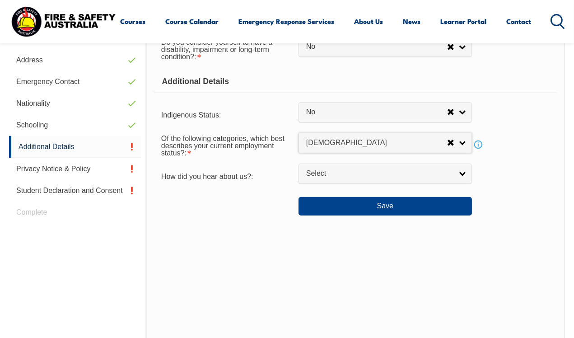
select select "1"
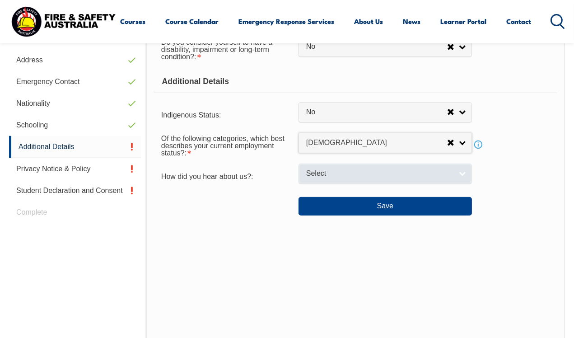
click at [364, 179] on link "Select" at bounding box center [385, 174] width 173 height 20
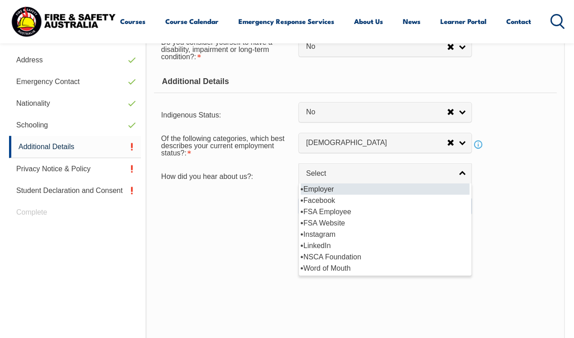
click at [340, 185] on li "Employer" at bounding box center [385, 188] width 169 height 11
select select "8019"
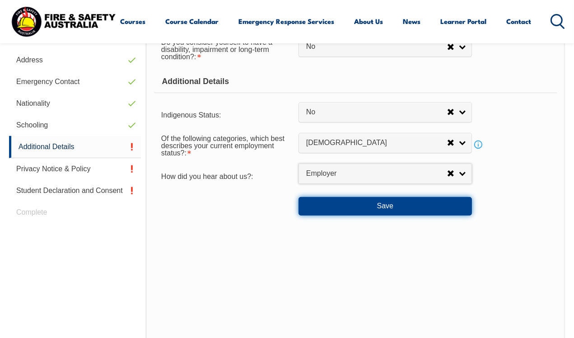
click at [364, 213] on button "Save" at bounding box center [385, 206] width 173 height 18
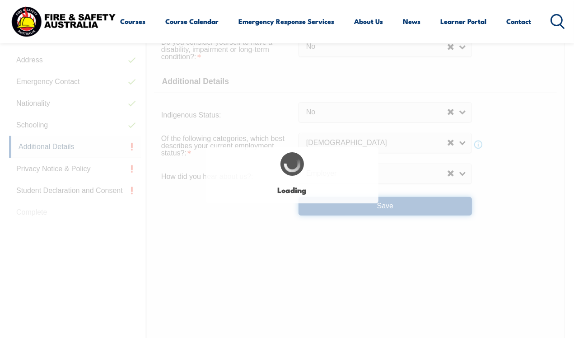
select select "false"
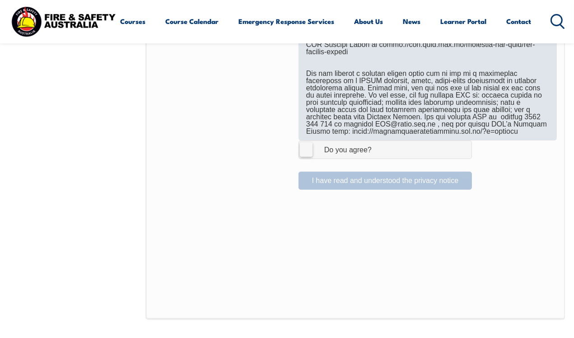
scroll to position [580, 0]
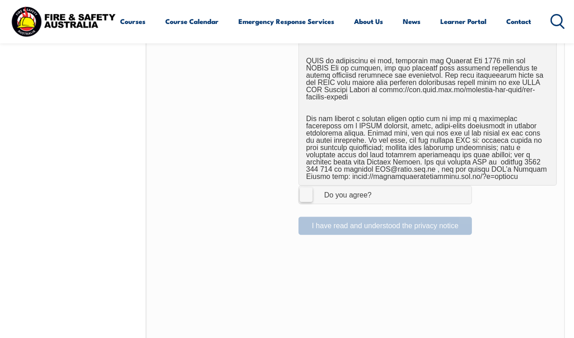
click at [307, 186] on label "I Agree Do you agree?" at bounding box center [385, 195] width 173 height 18
click at [379, 186] on input "I Agree Do you agree?" at bounding box center [386, 194] width 15 height 17
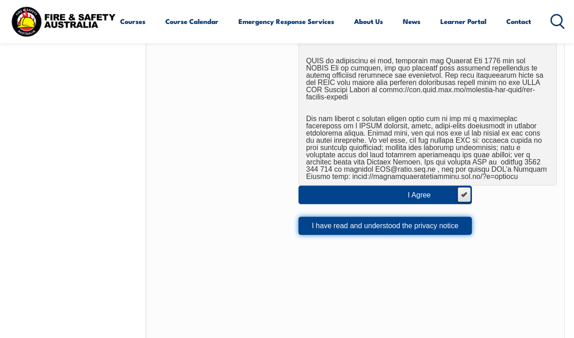
click at [332, 222] on button "I have read and understood the privacy notice" at bounding box center [385, 226] width 173 height 18
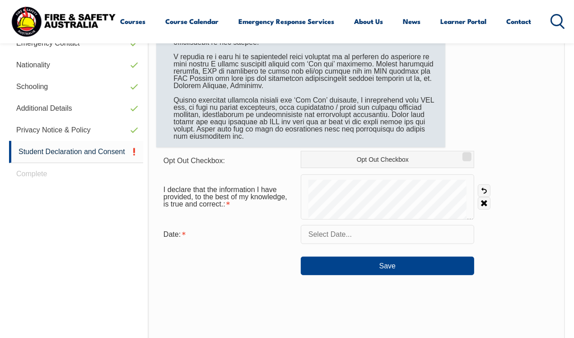
scroll to position [399, 0]
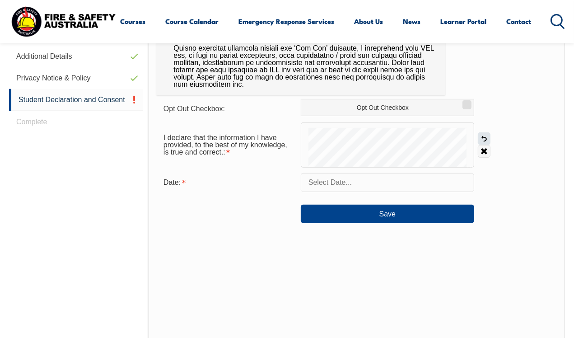
click at [484, 139] on link "Undo" at bounding box center [484, 138] width 13 height 13
click at [361, 180] on input "text" at bounding box center [387, 182] width 173 height 19
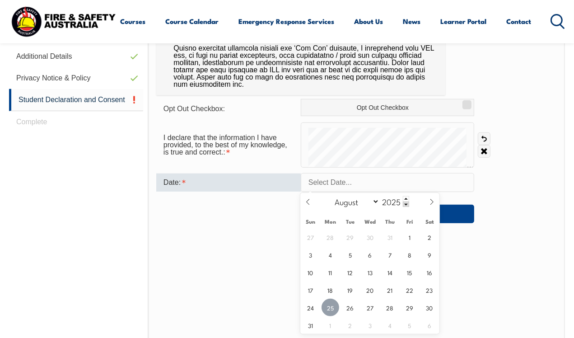
click at [332, 305] on span "25" at bounding box center [331, 308] width 18 height 18
type input "August 25, 2025"
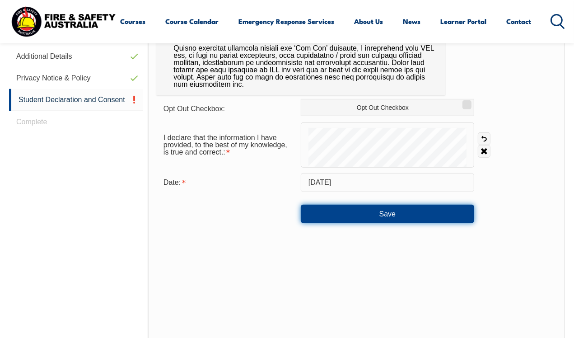
click at [397, 218] on button "Save" at bounding box center [387, 214] width 173 height 18
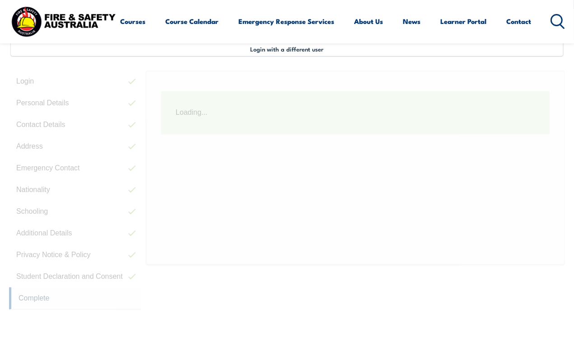
scroll to position [219, 0]
